Goal: Task Accomplishment & Management: Manage account settings

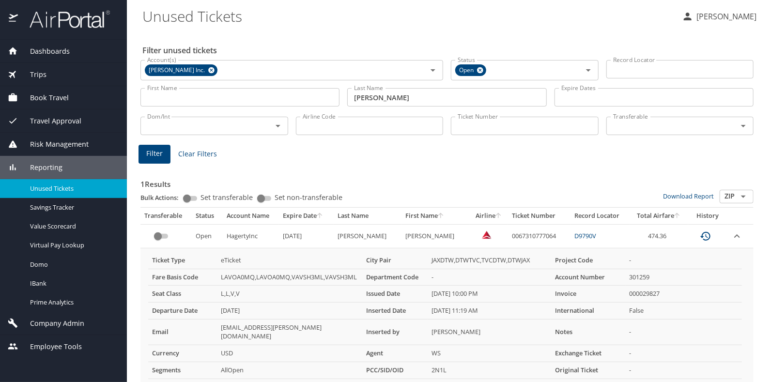
click at [236, 18] on Tickets "Unused Tickets" at bounding box center [408, 16] width 532 height 30
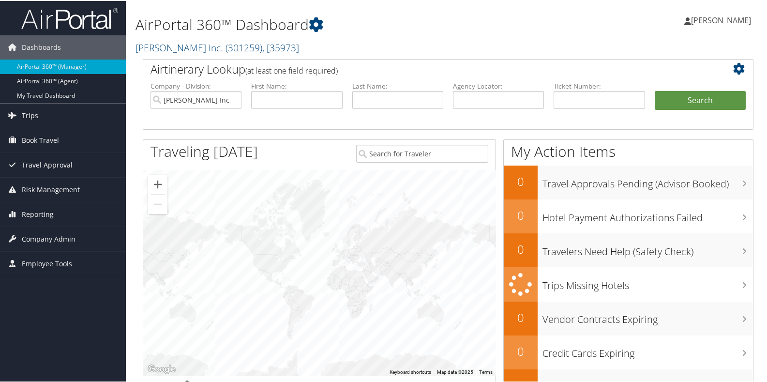
click at [284, 44] on h2 "Hagerty Inc. ( 301259 ) , [ 35973 ]" at bounding box center [344, 46] width 417 height 16
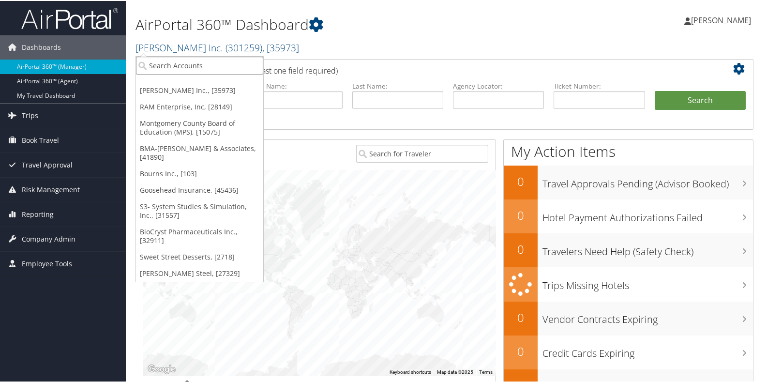
click at [175, 64] on input "search" at bounding box center [199, 65] width 127 height 18
type input "s2"
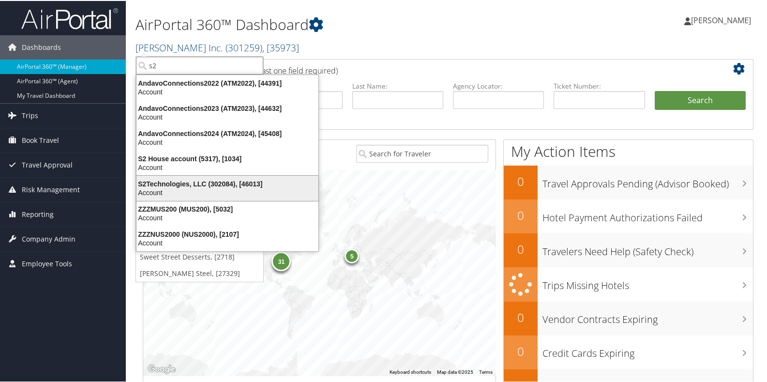
click at [180, 187] on div "Account" at bounding box center [228, 191] width 194 height 9
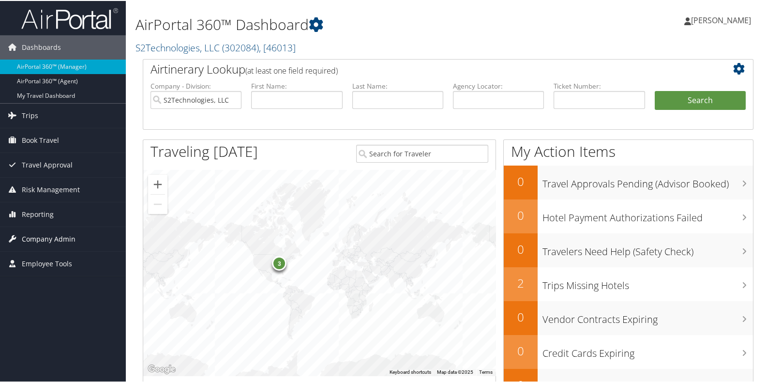
click at [47, 239] on span "Company Admin" at bounding box center [49, 238] width 54 height 24
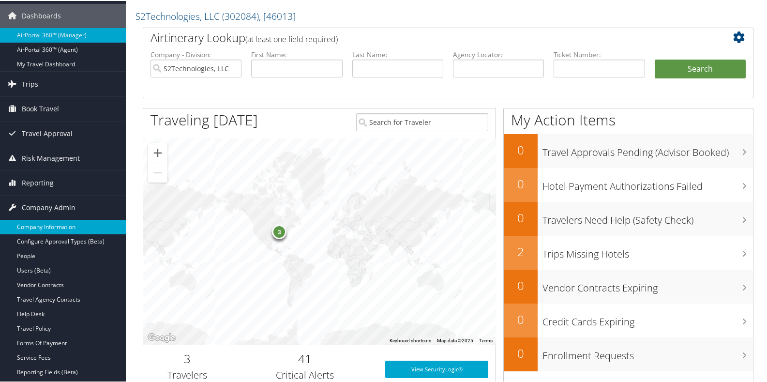
scroll to position [48, 0]
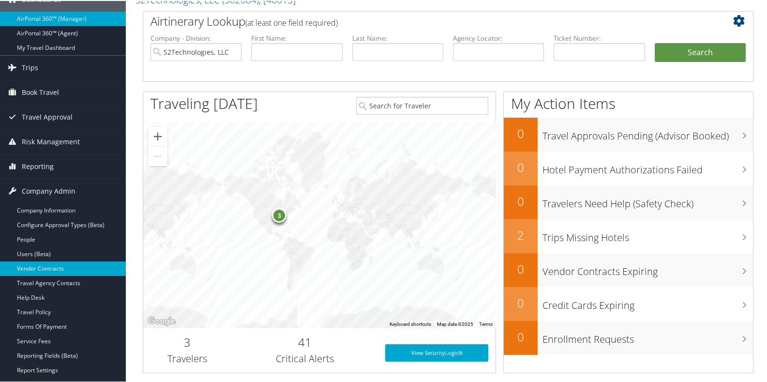
click at [46, 268] on link "Vendor Contracts" at bounding box center [63, 267] width 126 height 15
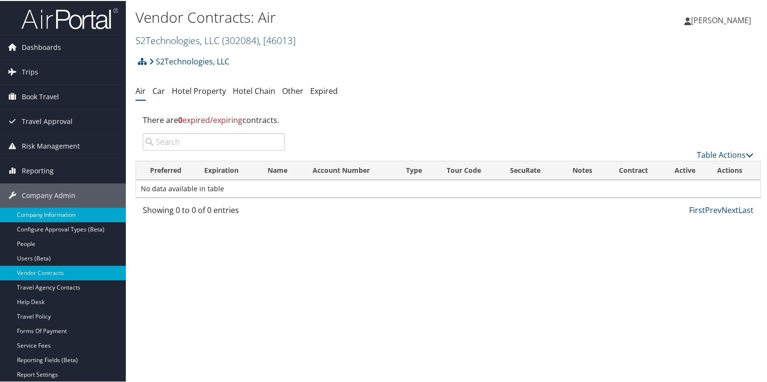
click at [36, 212] on link "Company Information" at bounding box center [63, 214] width 126 height 15
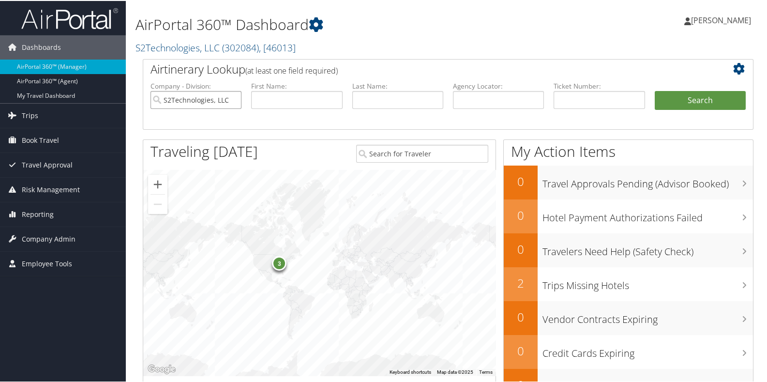
drag, startPoint x: 236, startPoint y: 100, endPoint x: 230, endPoint y: 98, distance: 6.0
click at [233, 99] on input "S2Technologies, LLC" at bounding box center [196, 99] width 91 height 18
click at [230, 98] on input "search" at bounding box center [196, 99] width 91 height 18
type input "sawdey"
click at [234, 99] on input "sawdey" at bounding box center [196, 99] width 91 height 18
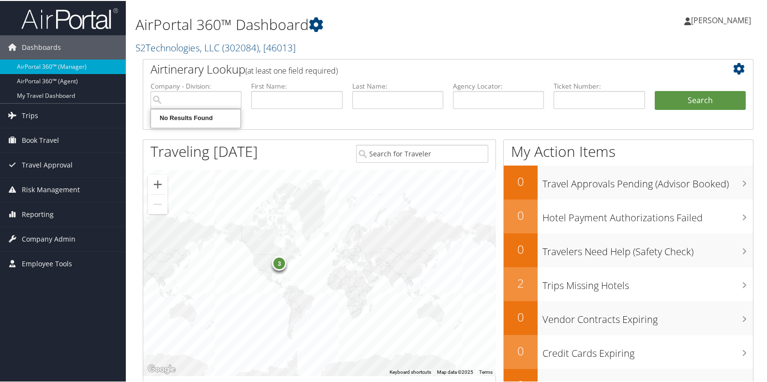
click at [343, 32] on h1 "AirPortal 360™ Dashboard" at bounding box center [344, 24] width 417 height 20
drag, startPoint x: 319, startPoint y: 41, endPoint x: 314, endPoint y: 41, distance: 4.9
click at [315, 41] on h2 "S2Technologies, LLC ( 302084 ) , [ 46013 ]" at bounding box center [344, 46] width 417 height 16
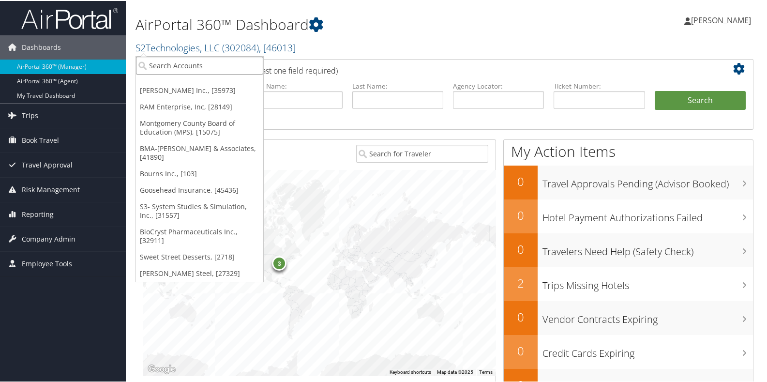
click at [210, 62] on input "search" at bounding box center [199, 65] width 127 height 18
type input "Sawdey"
drag, startPoint x: 175, startPoint y: 68, endPoint x: 147, endPoint y: 70, distance: 28.1
click at [147, 70] on input "Sawdey" at bounding box center [199, 65] width 127 height 18
type input "s2"
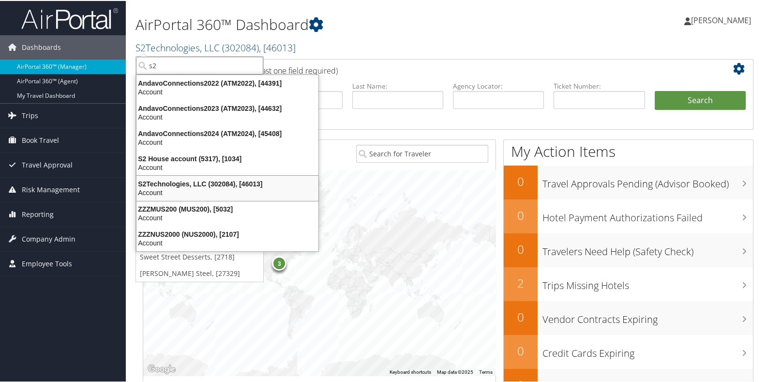
click at [172, 187] on div "S2Technologies, LLC (302084), [46013] Account" at bounding box center [227, 187] width 179 height 22
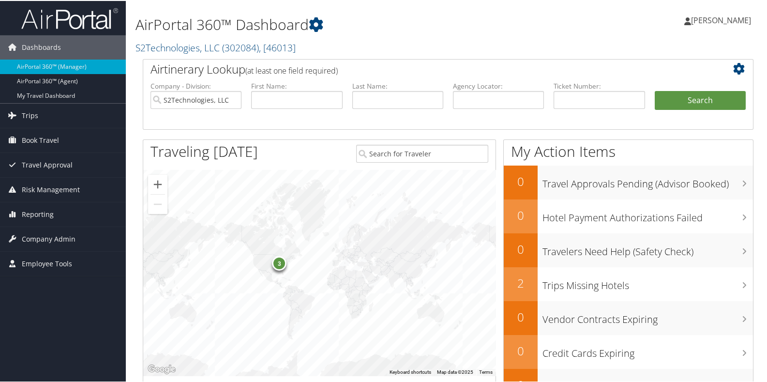
click at [326, 46] on h2 "S2Technologies, LLC ( 302084 ) , [ 46013 ]" at bounding box center [344, 46] width 417 height 16
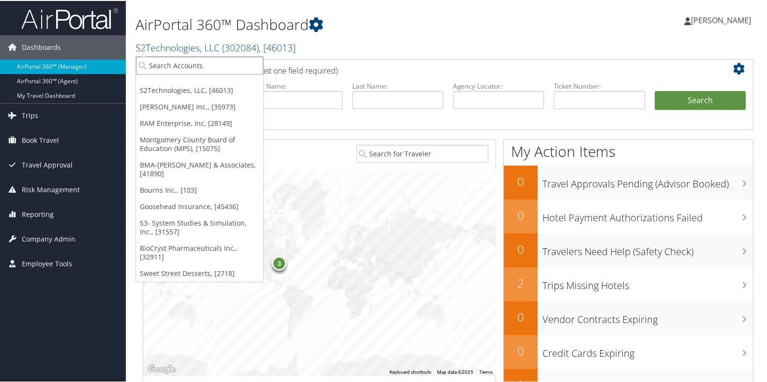
click at [203, 62] on input "search" at bounding box center [199, 65] width 127 height 18
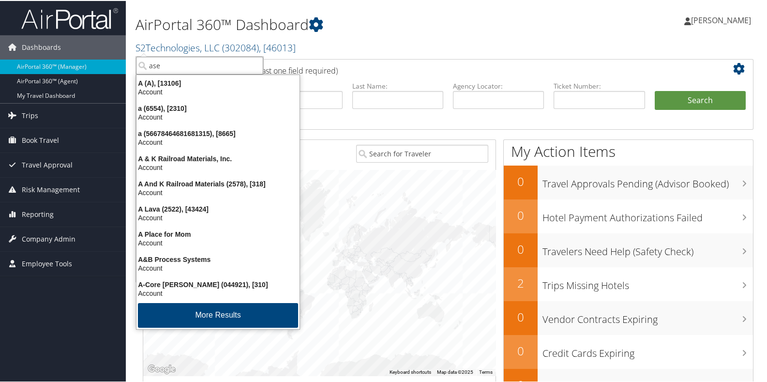
type input "asea"
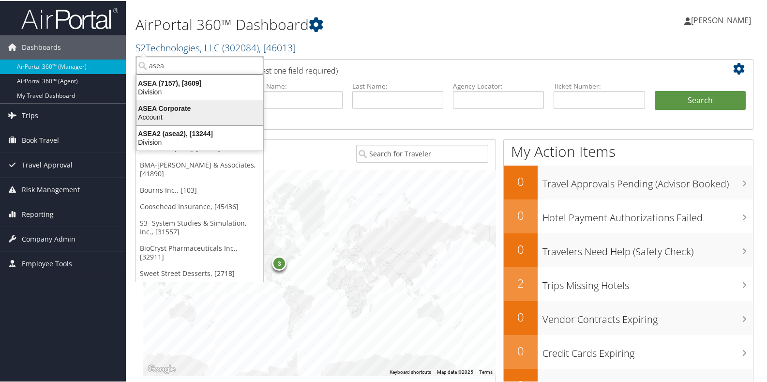
click at [170, 107] on div "ASEA Corporate" at bounding box center [200, 107] width 138 height 9
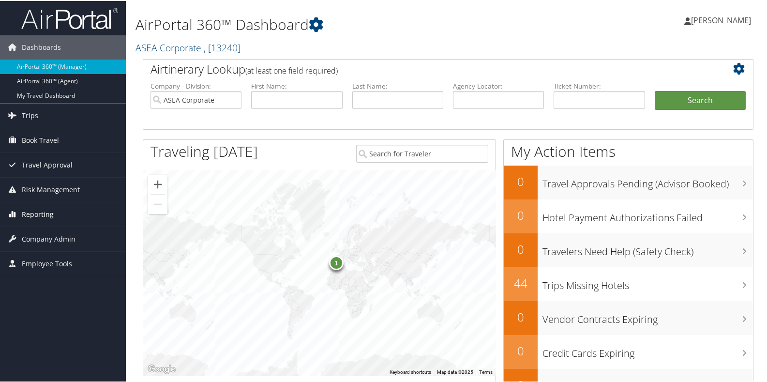
click at [34, 211] on span "Reporting" at bounding box center [38, 213] width 32 height 24
click at [34, 212] on span "Reporting" at bounding box center [38, 213] width 32 height 24
click at [52, 235] on span "Company Admin" at bounding box center [49, 238] width 54 height 24
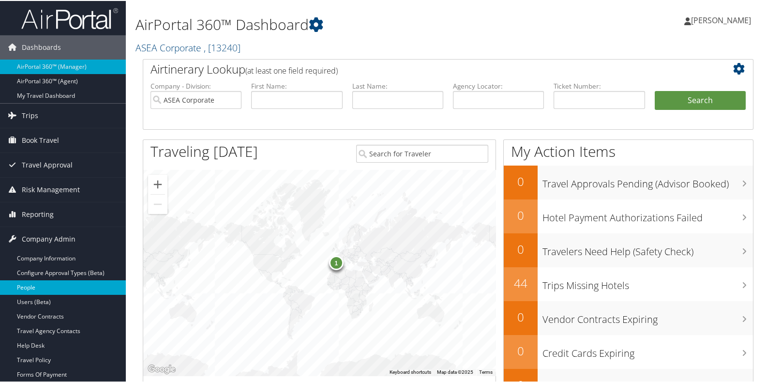
click at [44, 282] on link "People" at bounding box center [63, 286] width 126 height 15
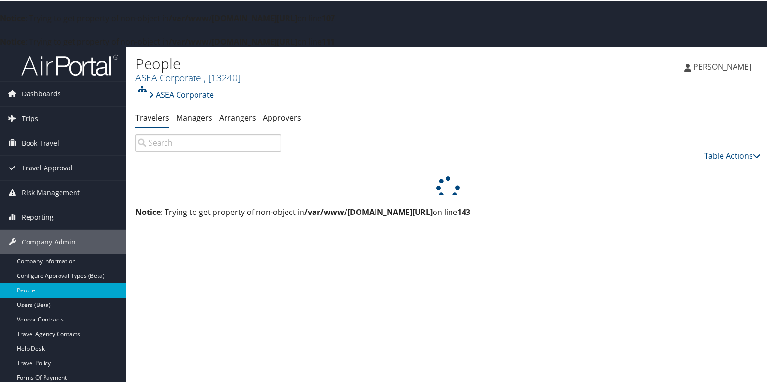
click at [162, 144] on input "search" at bounding box center [209, 141] width 146 height 17
type input "tyler/valerie"
click at [725, 155] on link "Table Actions" at bounding box center [732, 155] width 57 height 11
click at [725, 155] on div at bounding box center [385, 191] width 771 height 382
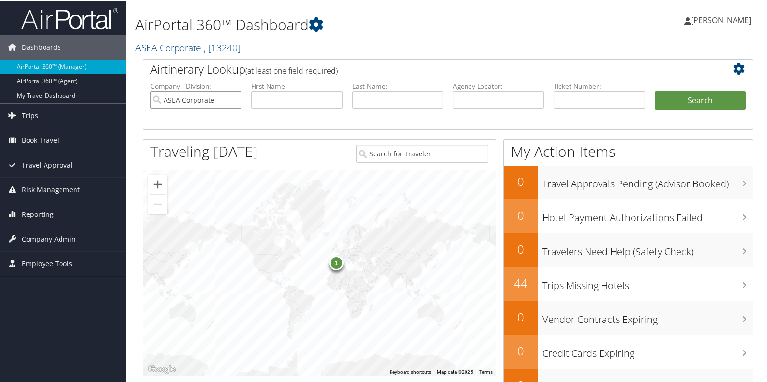
click at [233, 99] on input "ASEA Corporate" at bounding box center [196, 99] width 91 height 18
click at [163, 101] on input "search" at bounding box center [196, 99] width 91 height 18
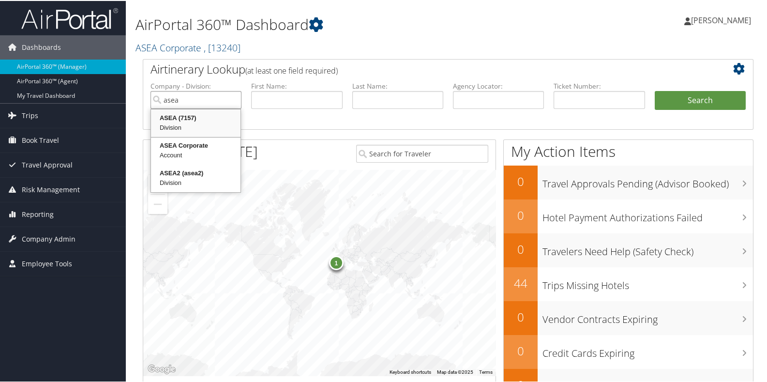
click at [166, 120] on div "ASEA (7157)" at bounding box center [196, 117] width 87 height 10
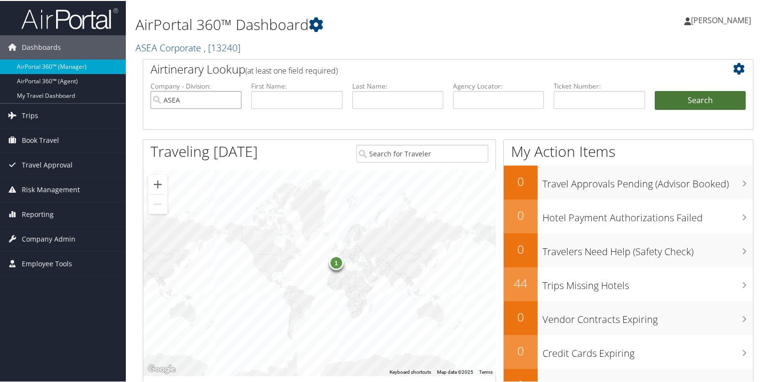
type input "ASEA"
click at [713, 97] on button "Search" at bounding box center [700, 99] width 91 height 19
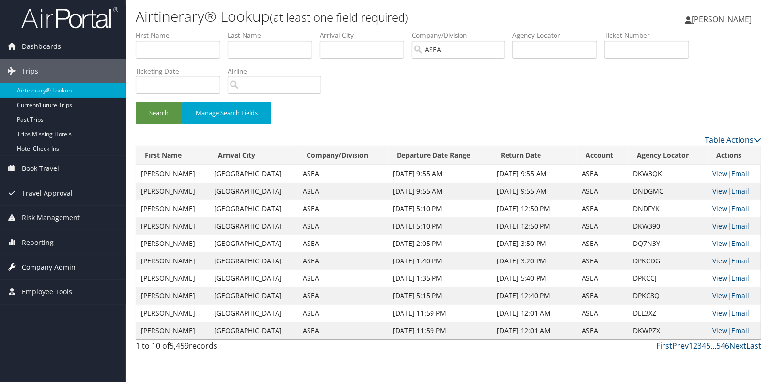
click at [51, 269] on span "Company Admin" at bounding box center [49, 267] width 54 height 24
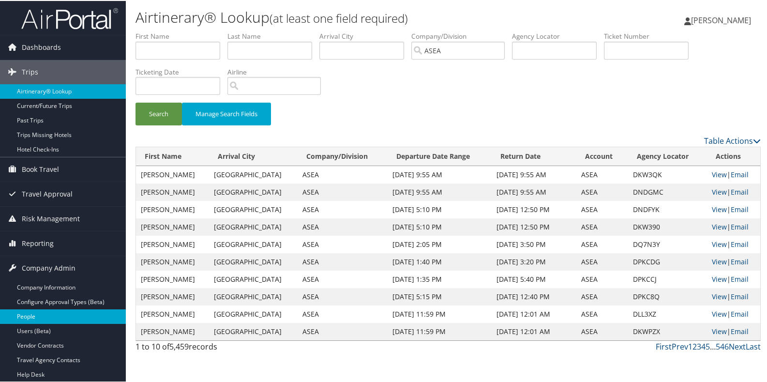
click at [40, 315] on link "People" at bounding box center [63, 315] width 126 height 15
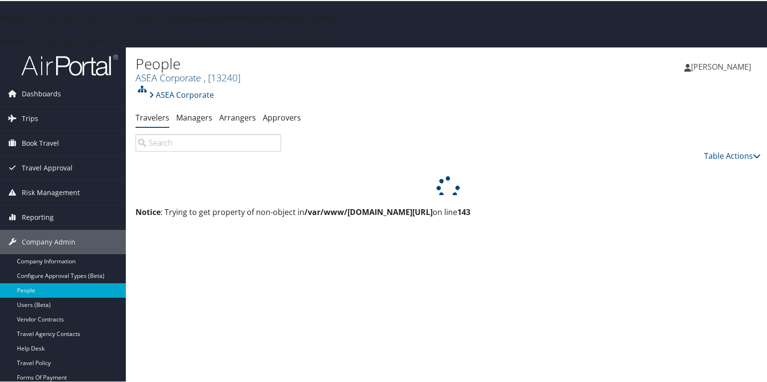
click at [153, 141] on input "search" at bounding box center [209, 141] width 146 height 17
type input "[PERSON_NAME]/[PERSON_NAME]"
